Goal: Task Accomplishment & Management: Complete application form

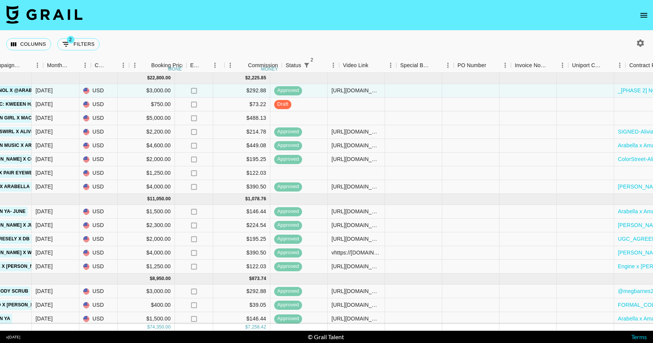
scroll to position [0, 518]
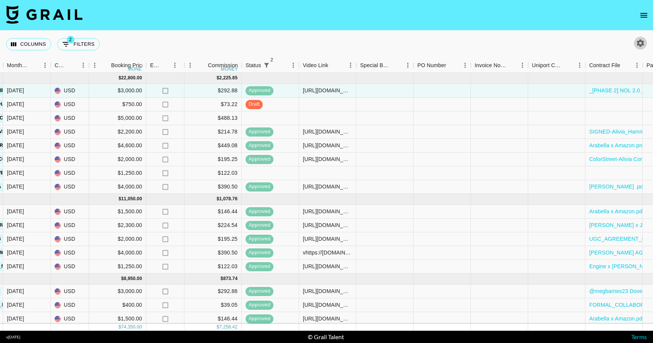
click at [637, 46] on icon "button" at bounding box center [639, 43] width 9 height 9
select select "[DATE]"
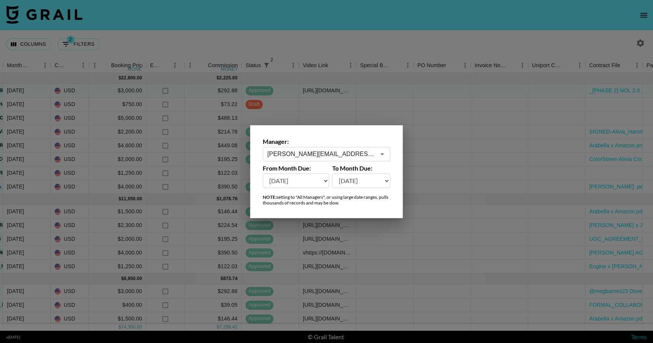
click at [353, 161] on div "Manager: [PERSON_NAME][EMAIL_ADDRESS][DOMAIN_NAME] ​ From Month Due: [DATE] [DA…" at bounding box center [326, 171] width 153 height 93
click at [378, 155] on icon "Open" at bounding box center [381, 154] width 9 height 9
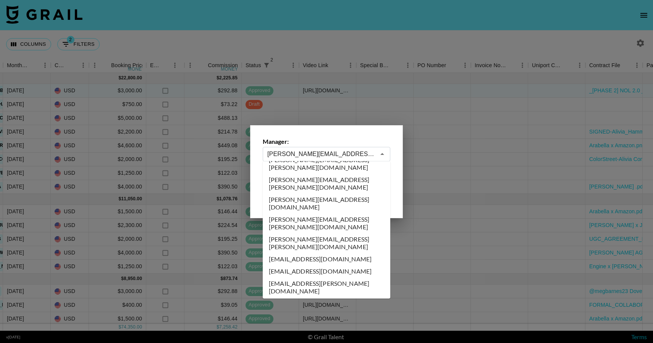
scroll to position [1368, 0]
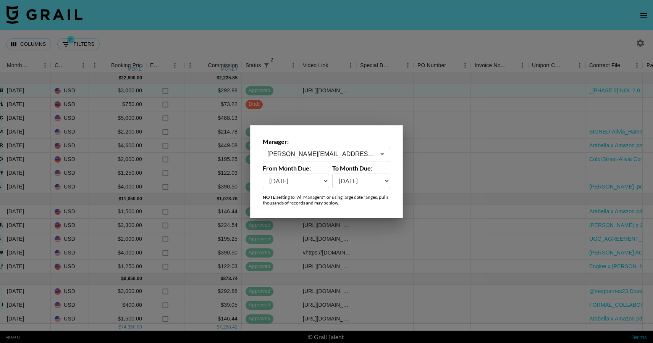
click at [332, 152] on input "[PERSON_NAME][EMAIL_ADDRESS][PERSON_NAME][DOMAIN_NAME]" at bounding box center [321, 154] width 108 height 9
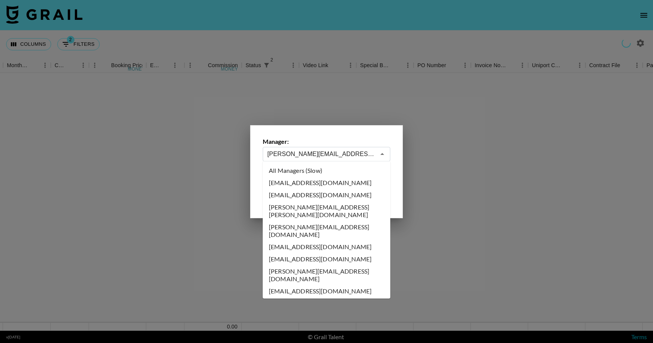
click at [340, 155] on input "[PERSON_NAME][EMAIL_ADDRESS][PERSON_NAME][DOMAIN_NAME]" at bounding box center [321, 154] width 108 height 9
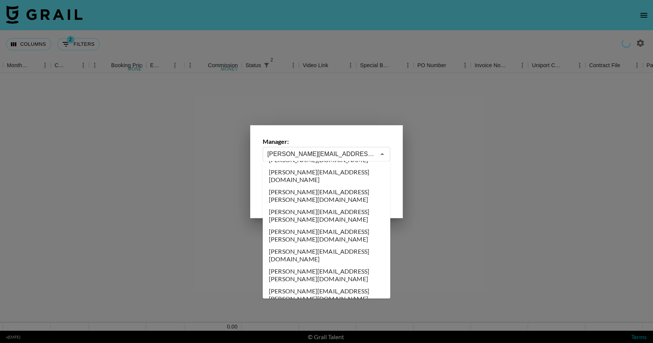
scroll to position [1322, 0]
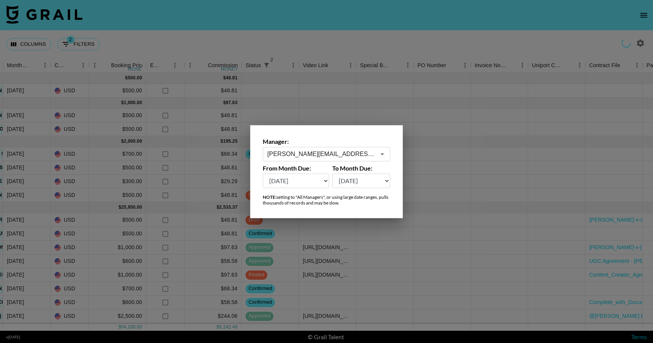
click at [331, 157] on input "[PERSON_NAME][EMAIL_ADDRESS][PERSON_NAME][DOMAIN_NAME]" at bounding box center [321, 154] width 108 height 9
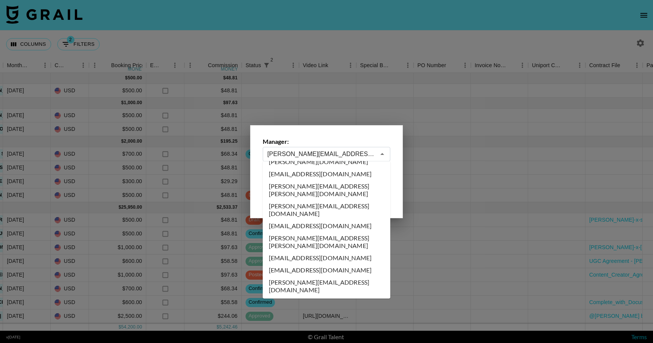
scroll to position [1828, 0]
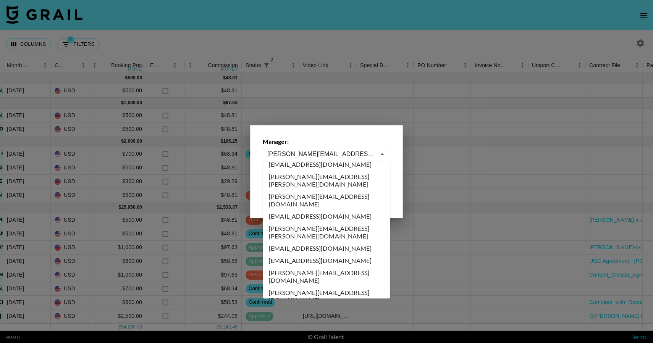
type input "[PERSON_NAME][EMAIL_ADDRESS][DOMAIN_NAME]"
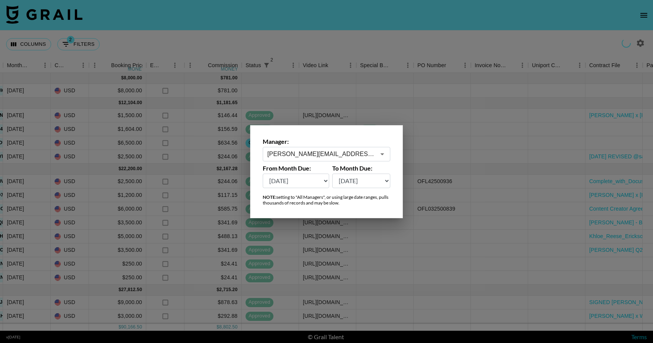
click at [198, 191] on div at bounding box center [326, 171] width 653 height 343
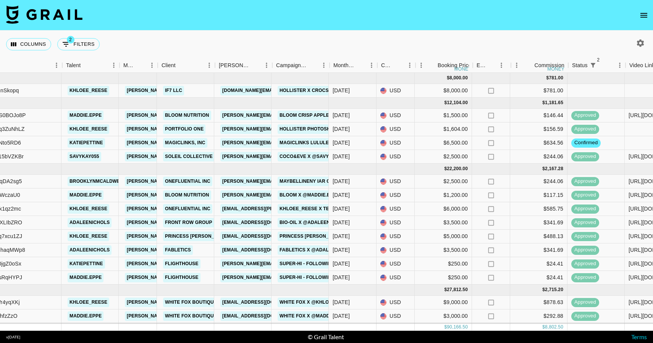
scroll to position [0, 192]
click at [638, 42] on icon "button" at bounding box center [640, 42] width 7 height 7
select select "[DATE]"
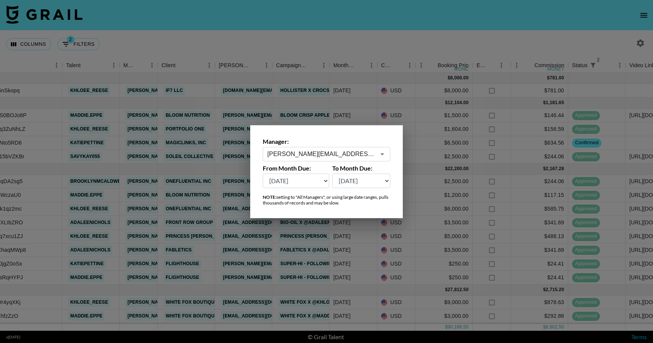
click at [365, 158] on input "[PERSON_NAME][EMAIL_ADDRESS][DOMAIN_NAME]" at bounding box center [321, 154] width 108 height 9
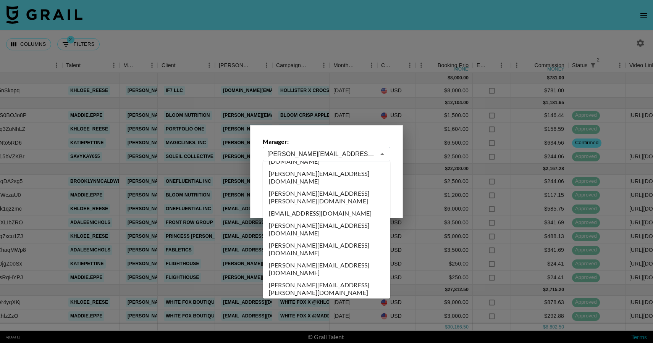
scroll to position [3487, 0]
type input "[PERSON_NAME][EMAIL_ADDRESS][PERSON_NAME][DOMAIN_NAME]"
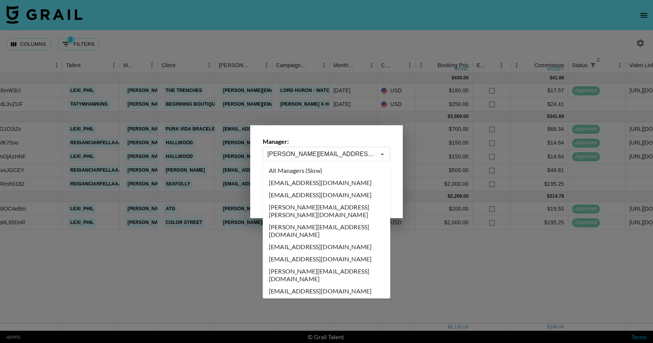
click at [334, 153] on input "[PERSON_NAME][EMAIL_ADDRESS][PERSON_NAME][DOMAIN_NAME]" at bounding box center [321, 154] width 108 height 9
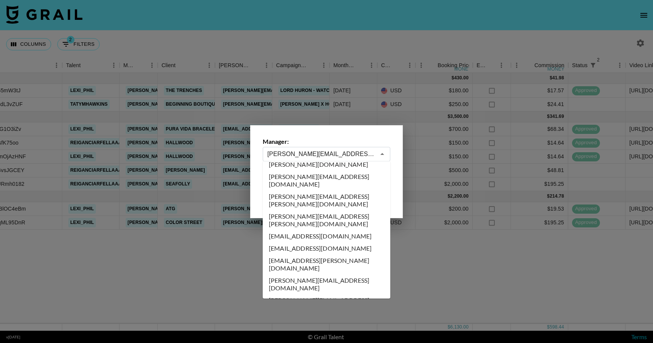
scroll to position [1392, 0]
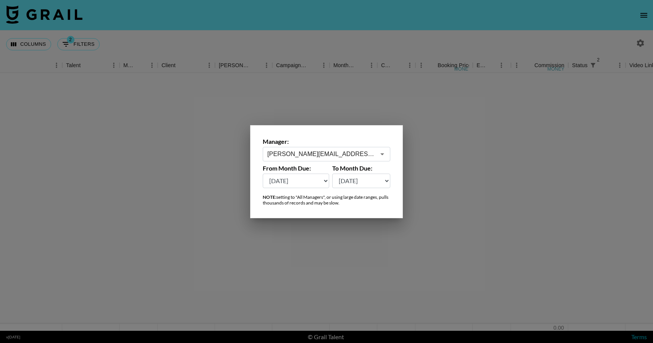
click at [304, 259] on div at bounding box center [326, 171] width 653 height 343
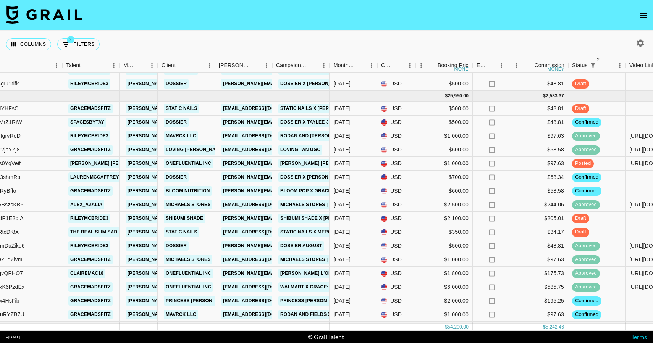
scroll to position [112, 192]
